Goal: Find contact information: Find contact information

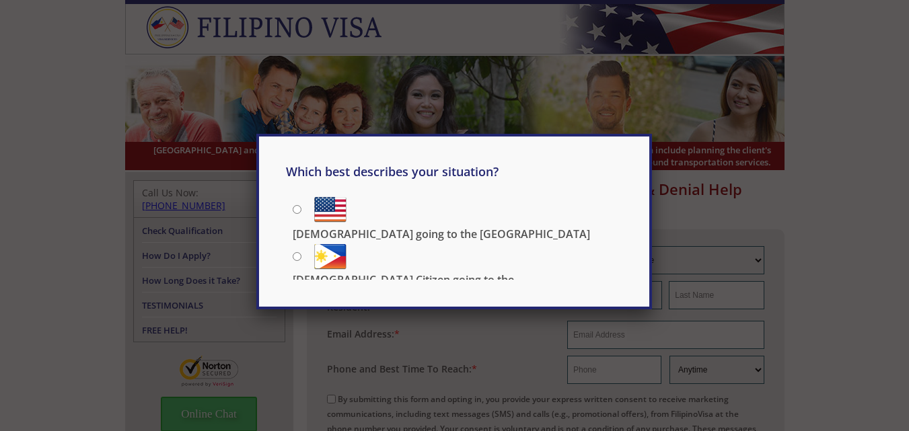
click at [299, 210] on input "[DEMOGRAPHIC_DATA] going to the [GEOGRAPHIC_DATA]" at bounding box center [297, 209] width 9 height 9
radio input "true"
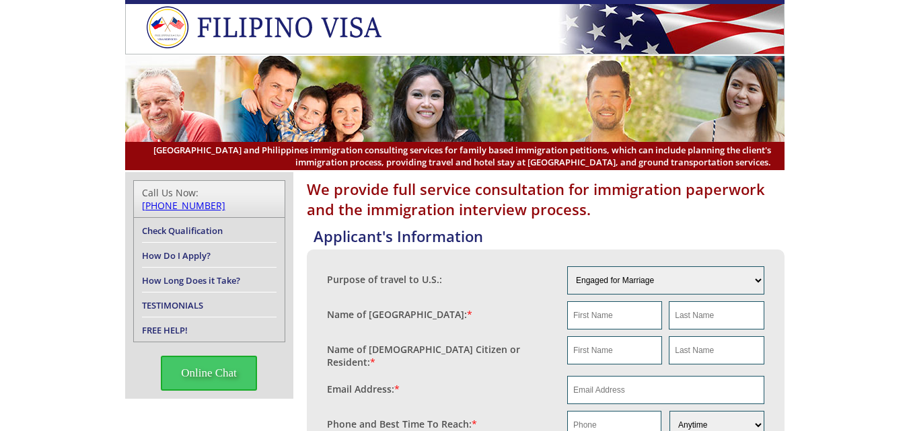
click at [225, 199] on link "[PHONE_NUMBER]" at bounding box center [183, 205] width 83 height 13
drag, startPoint x: 271, startPoint y: 191, endPoint x: 198, endPoint y: 192, distance: 72.7
click at [198, 192] on div "Call Us Now: (210) 399-2275" at bounding box center [209, 199] width 135 height 26
copy link "[PHONE_NUMBER]"
